Goal: Information Seeking & Learning: Learn about a topic

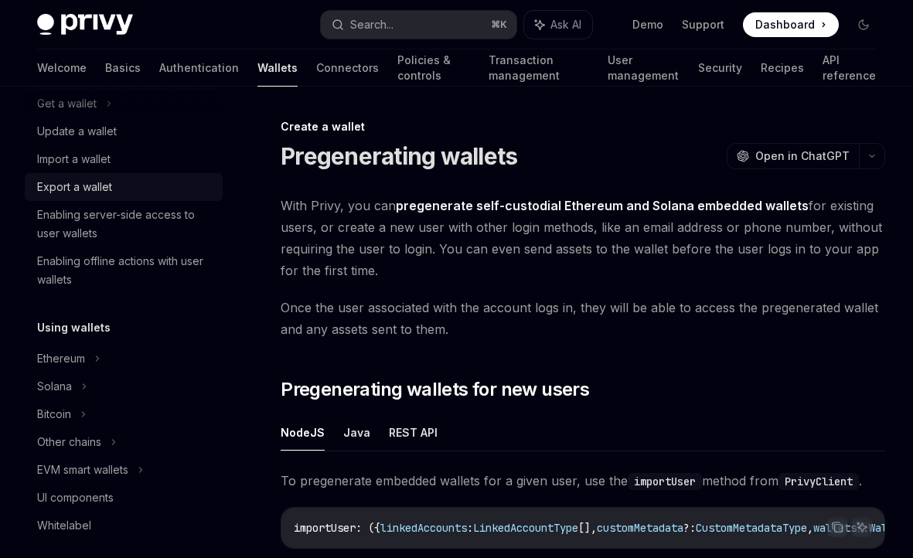
scroll to position [223, 0]
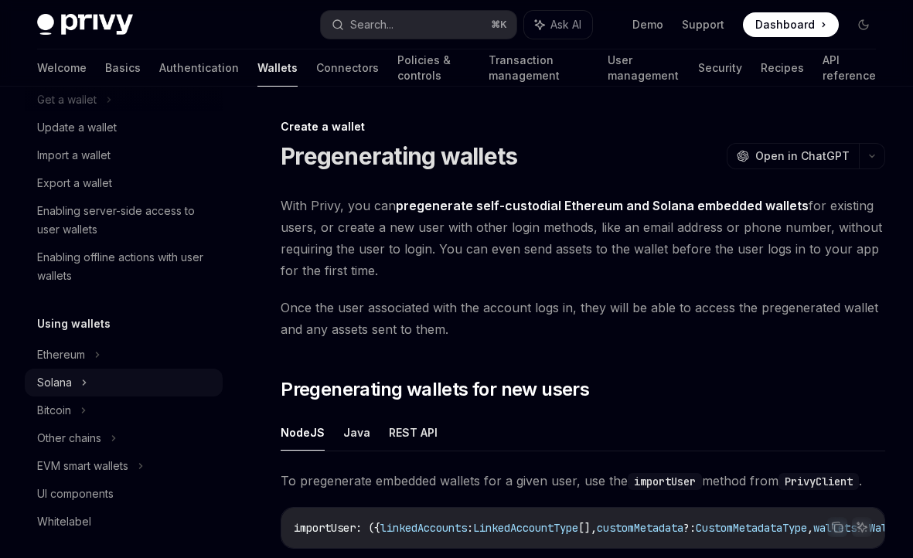
click at [75, 114] on div "Solana" at bounding box center [124, 100] width 198 height 28
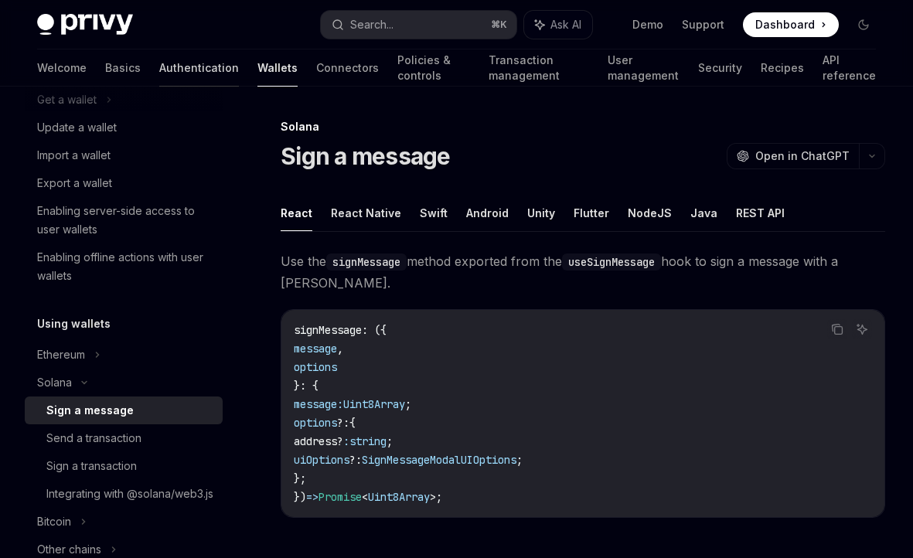
click at [159, 68] on link "Authentication" at bounding box center [199, 67] width 80 height 37
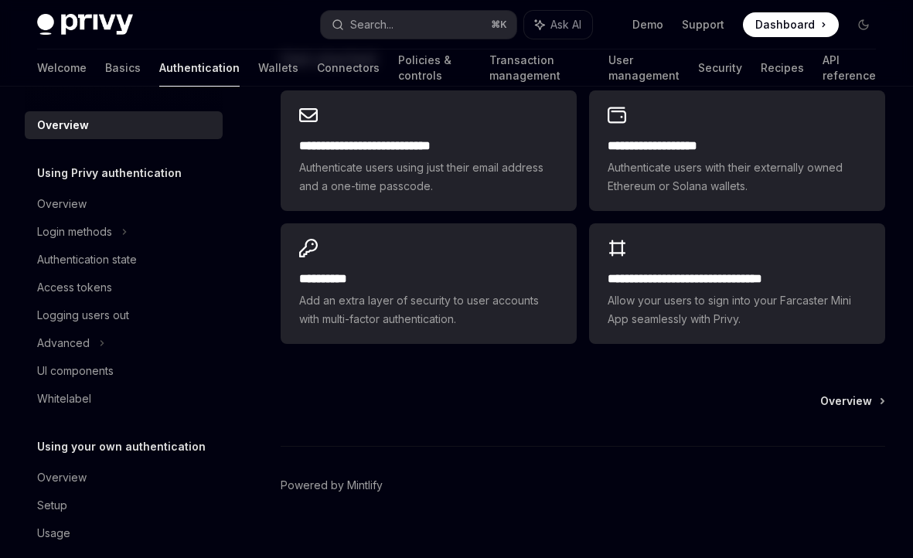
scroll to position [20, 0]
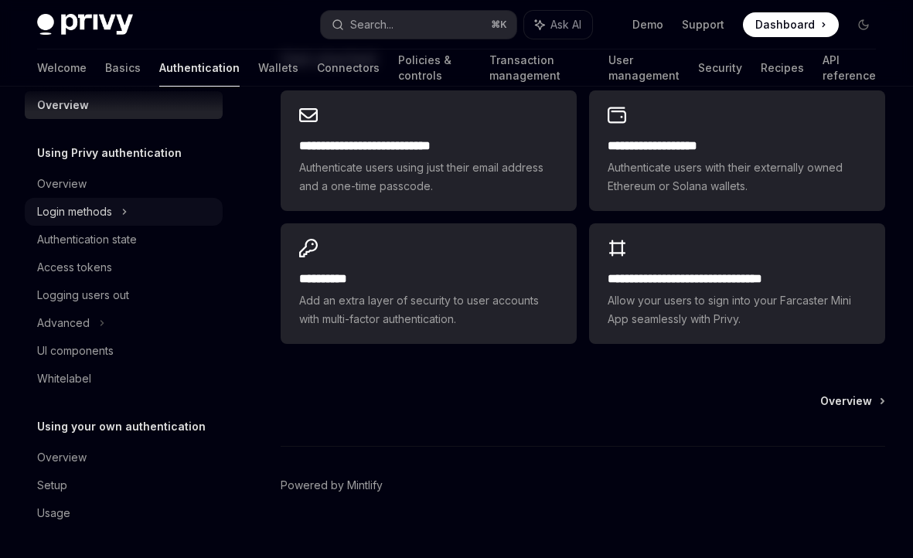
click at [91, 211] on div "Login methods" at bounding box center [74, 211] width 75 height 19
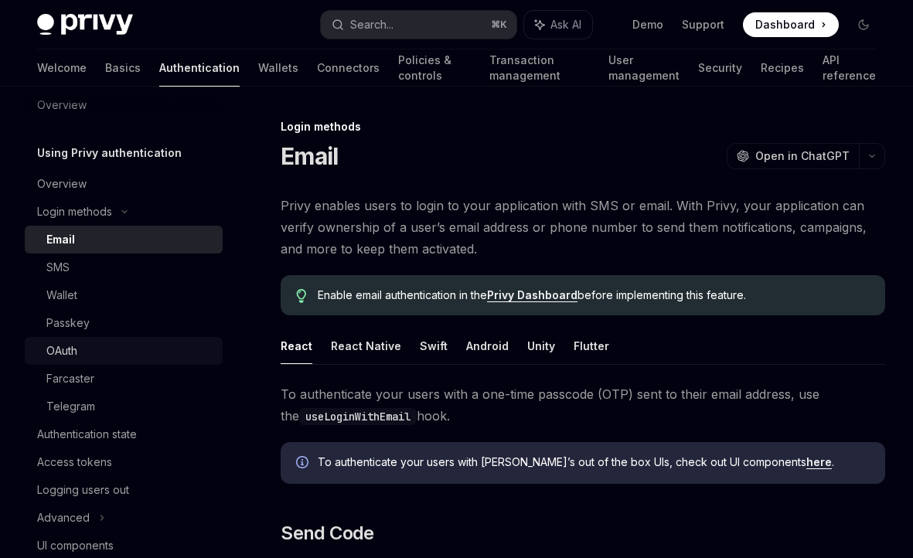
click at [75, 346] on div "OAuth" at bounding box center [61, 351] width 31 height 19
type textarea "*"
